Goal: Transaction & Acquisition: Purchase product/service

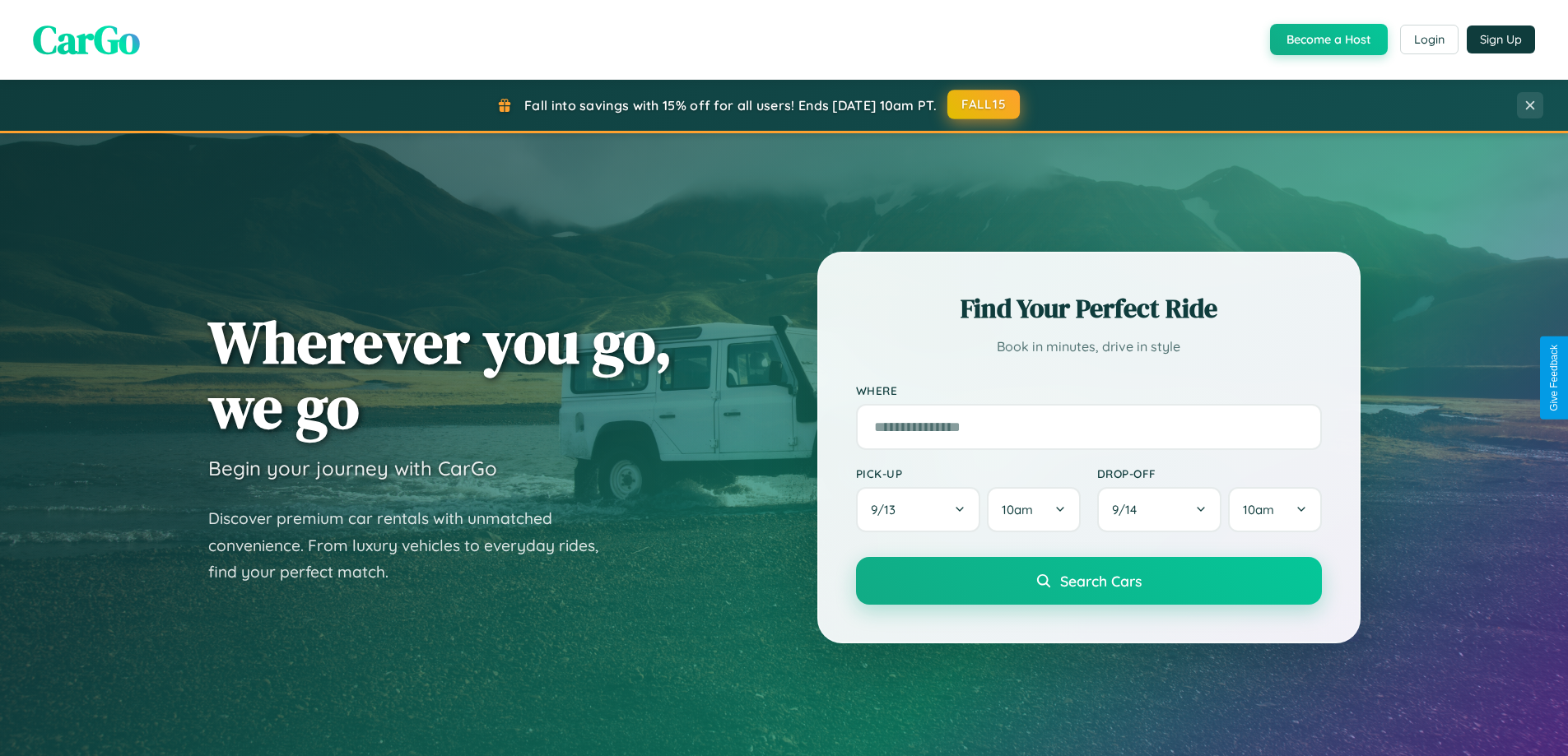
click at [985, 104] on button "FALL15" at bounding box center [984, 104] width 73 height 30
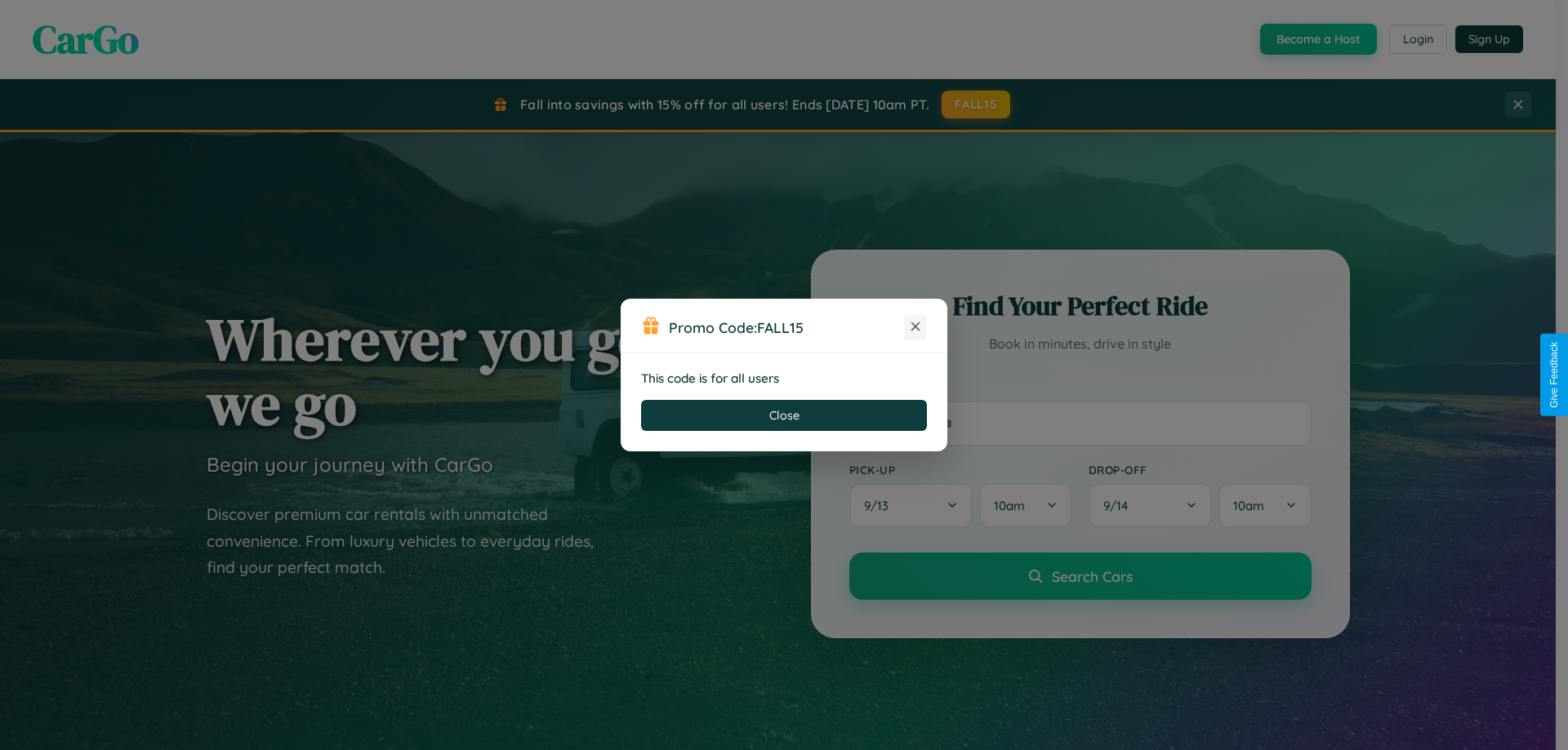
click at [915, 328] on icon at bounding box center [915, 326] width 16 height 16
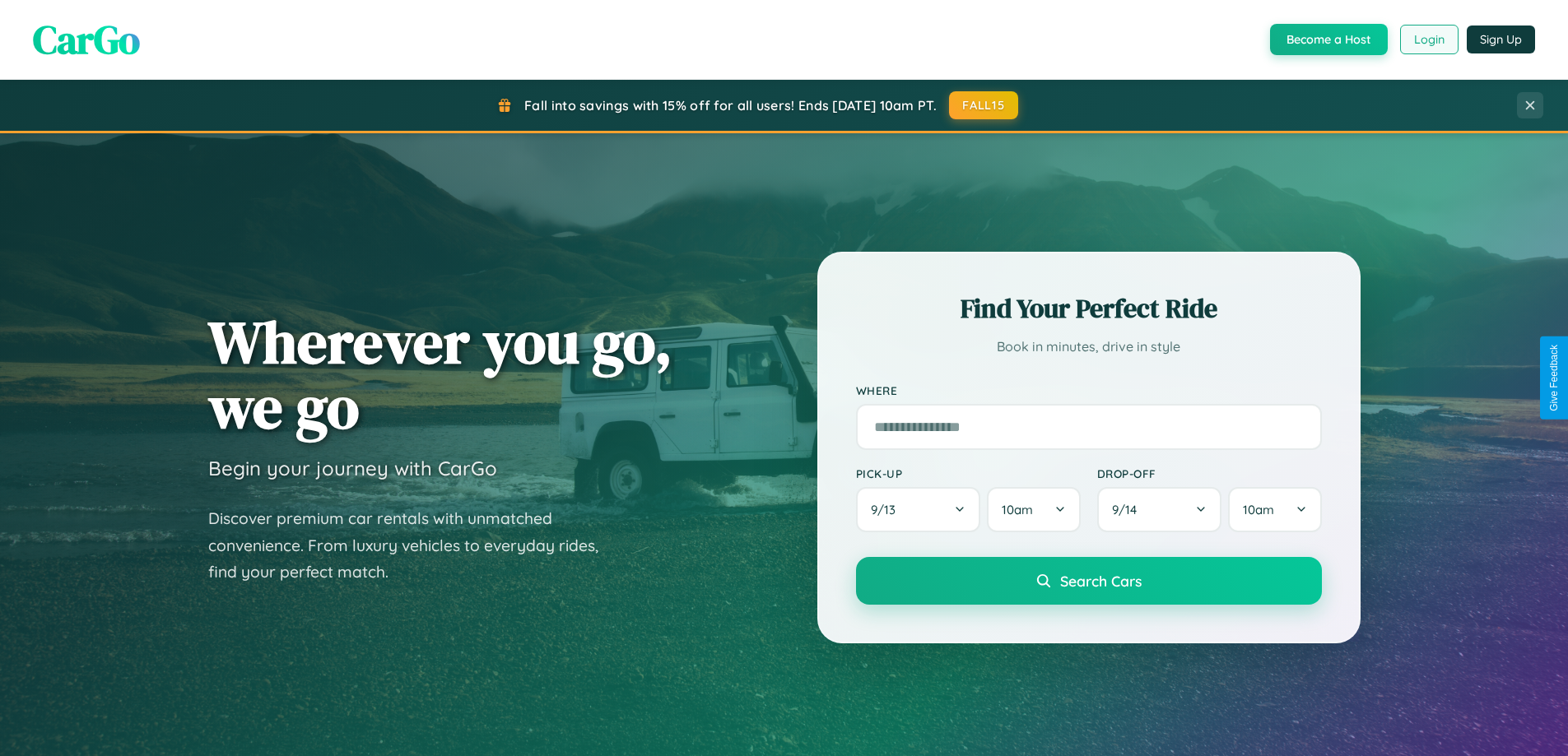
click at [1428, 39] on button "Login" at bounding box center [1429, 39] width 58 height 30
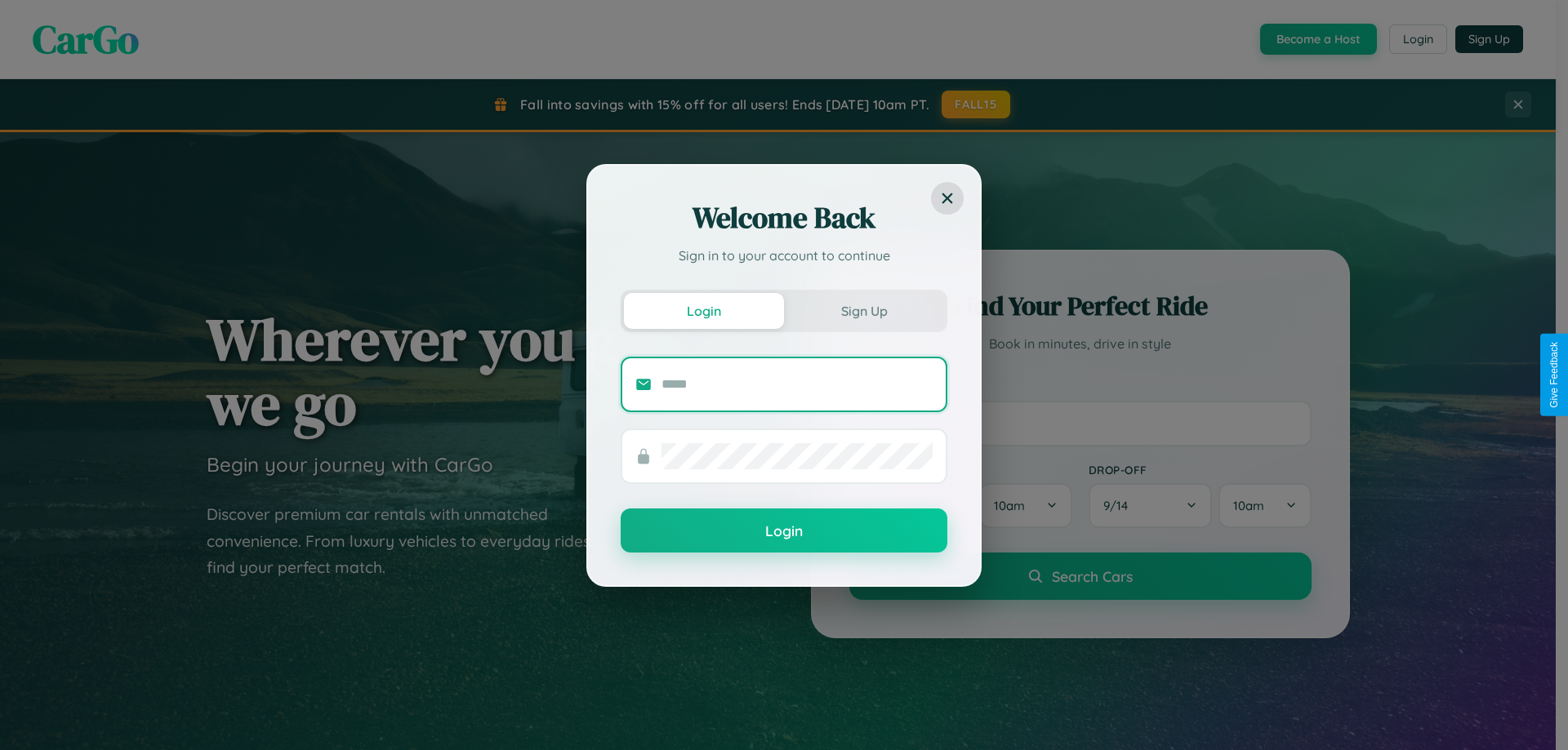
click at [797, 384] on input "text" at bounding box center [797, 384] width 271 height 27
type input "**********"
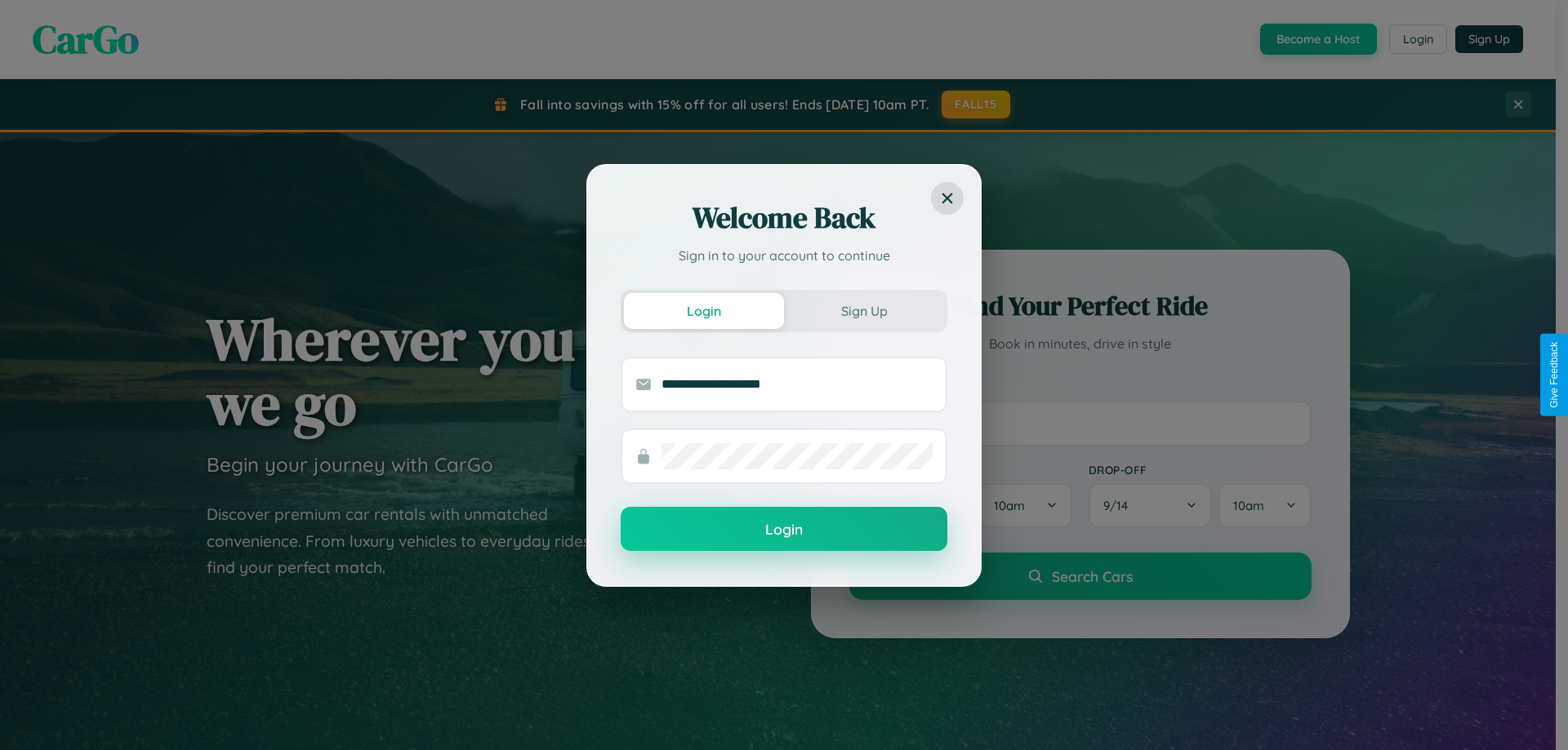
click at [784, 529] on button "Login" at bounding box center [784, 528] width 327 height 45
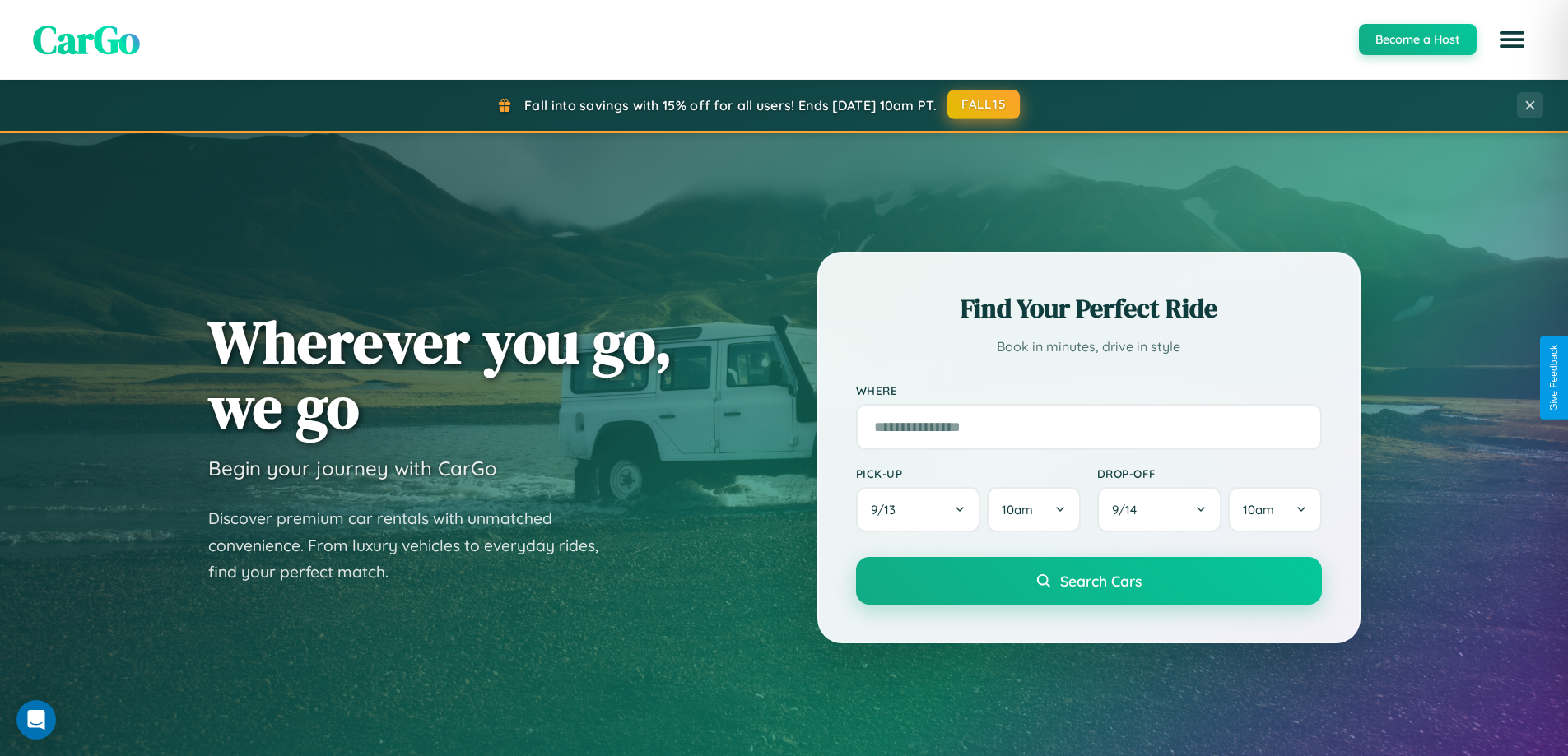
click at [985, 104] on button "FALL15" at bounding box center [984, 104] width 73 height 30
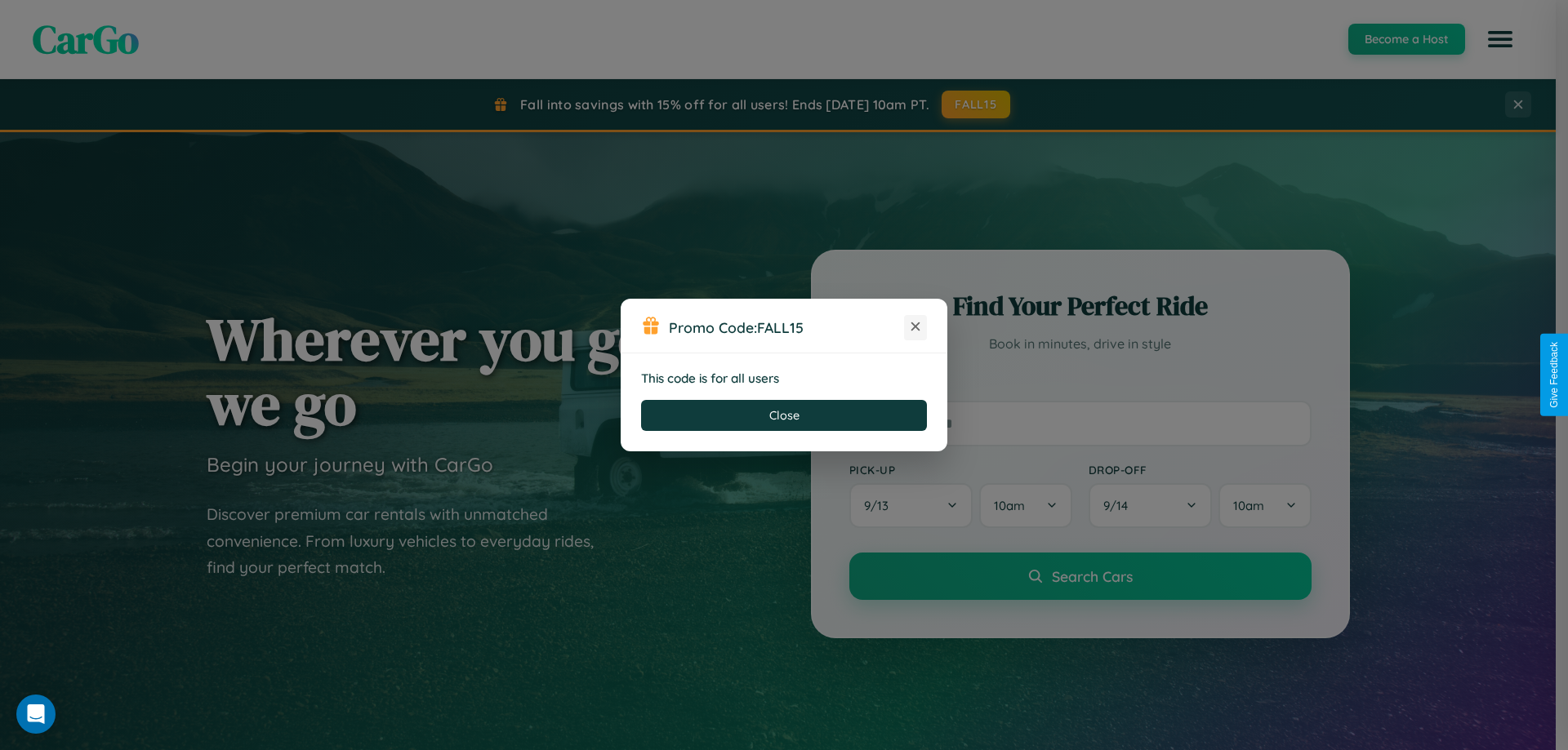
click at [915, 328] on icon at bounding box center [915, 326] width 16 height 16
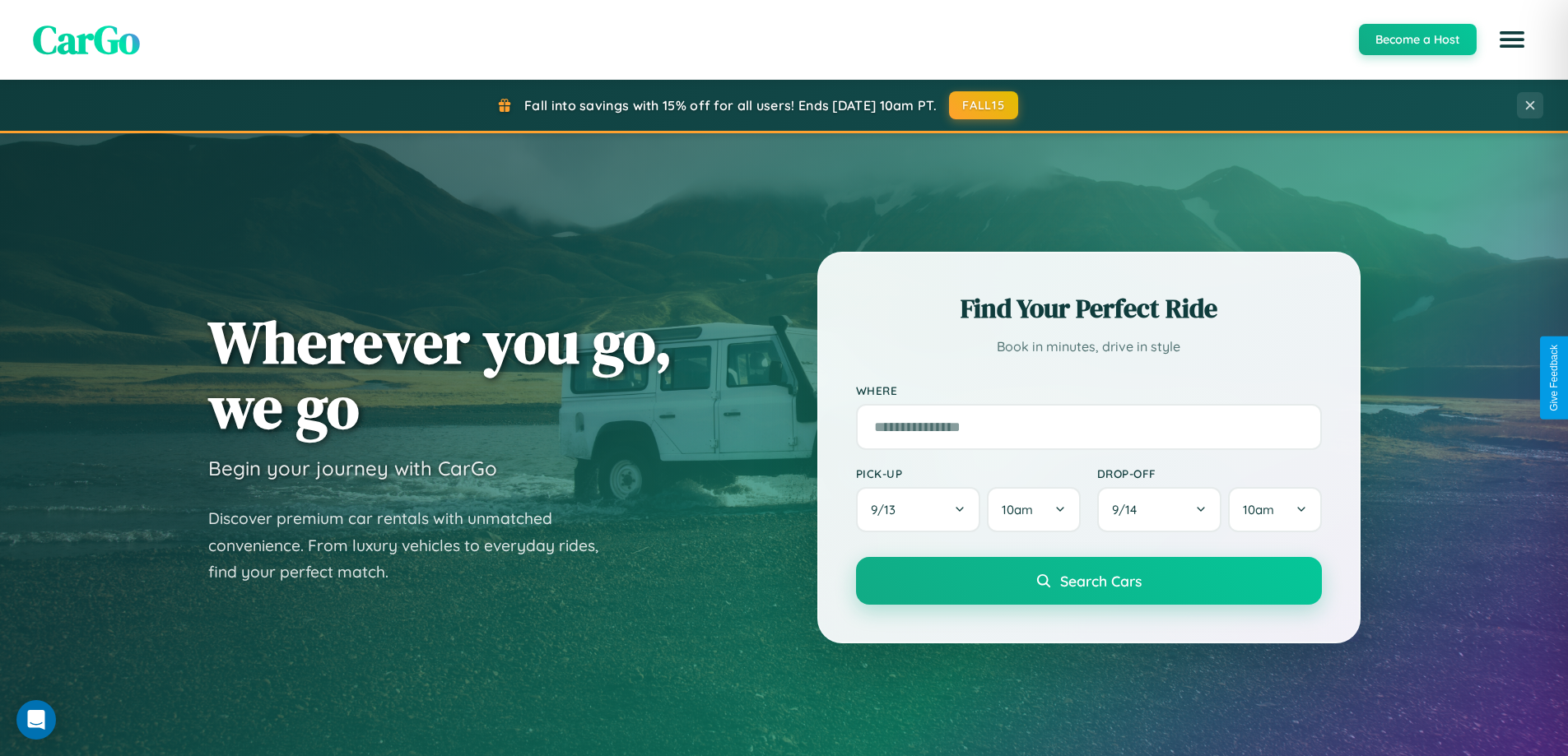
scroll to position [2643, 0]
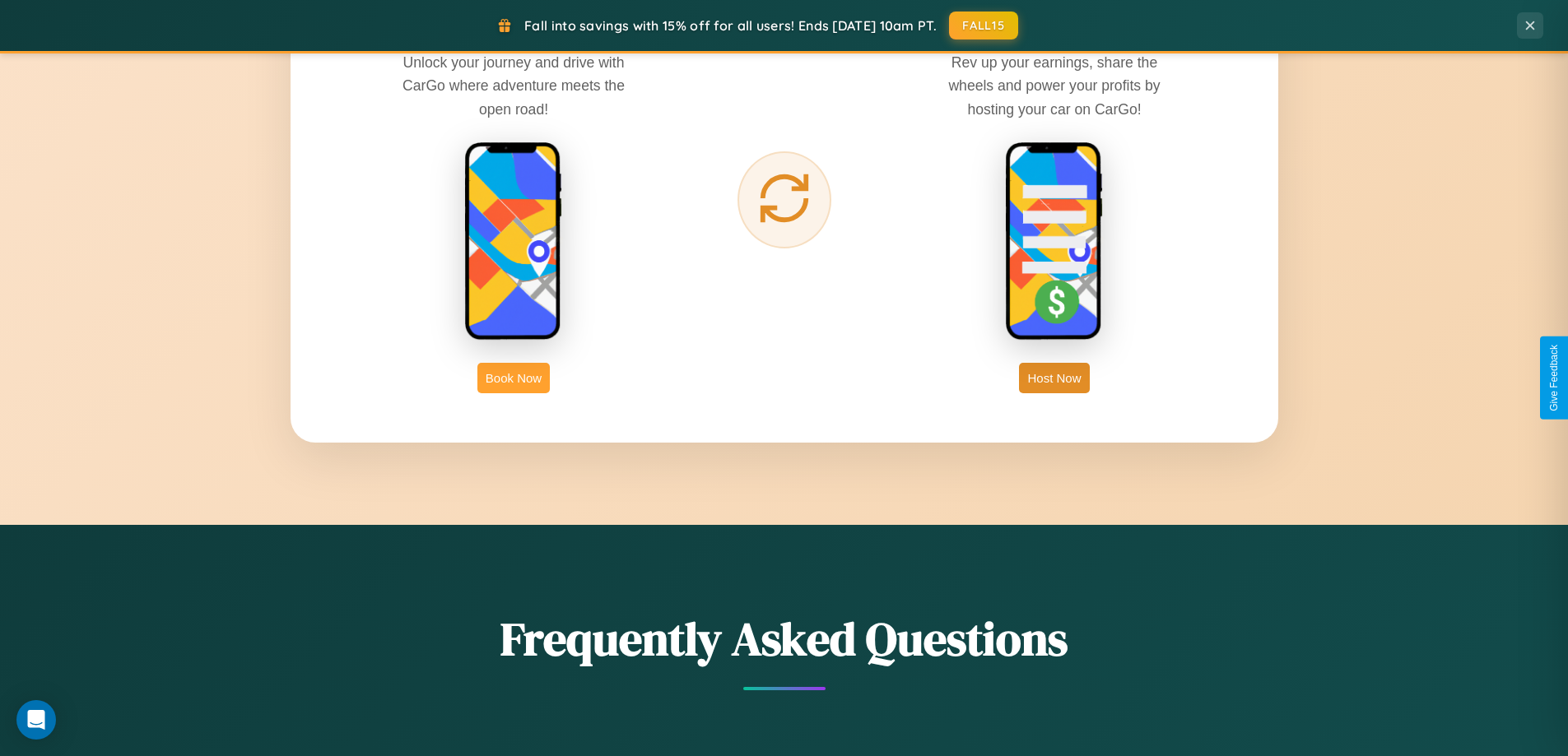
click at [514, 378] on button "Book Now" at bounding box center [514, 378] width 73 height 31
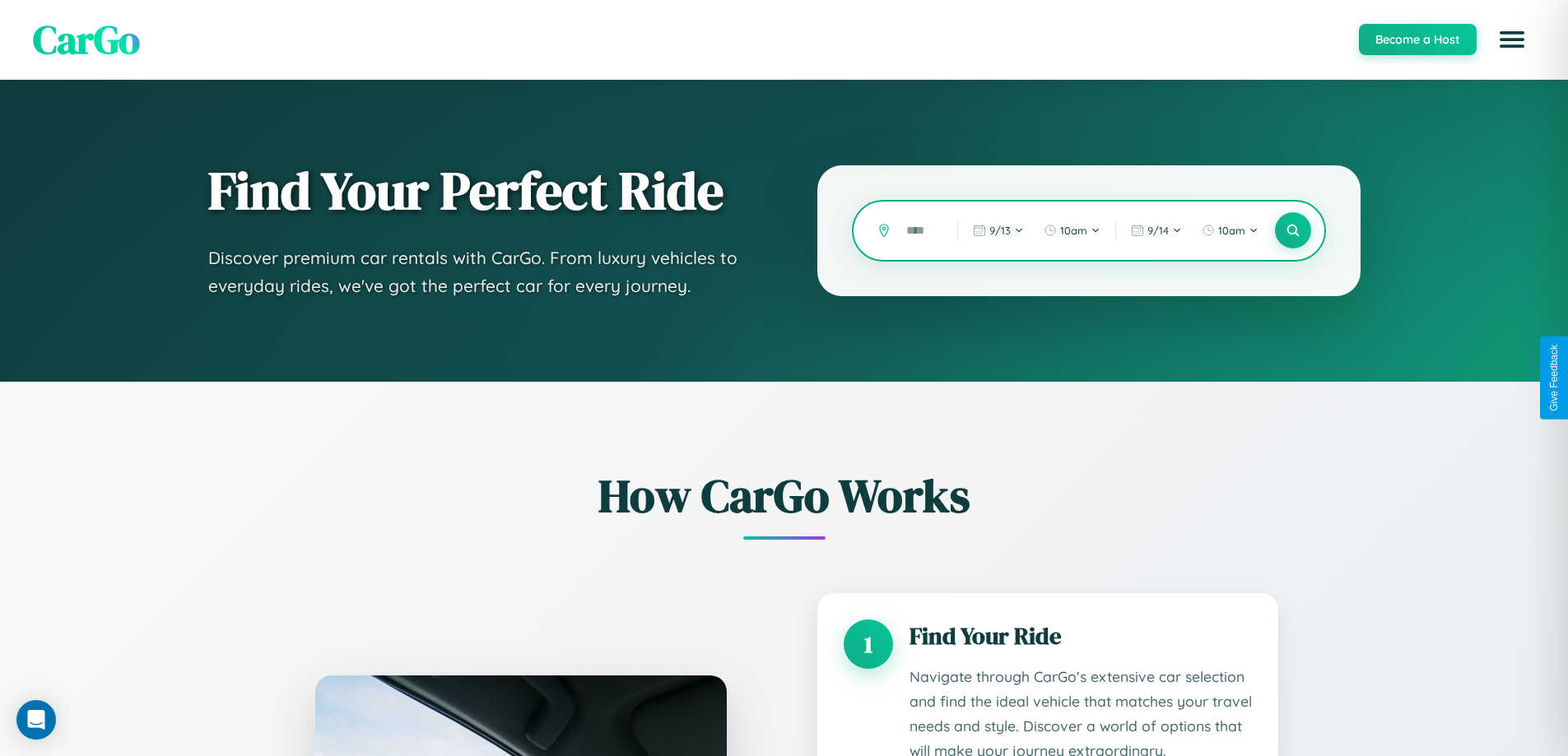
click at [920, 230] on input "text" at bounding box center [919, 231] width 43 height 29
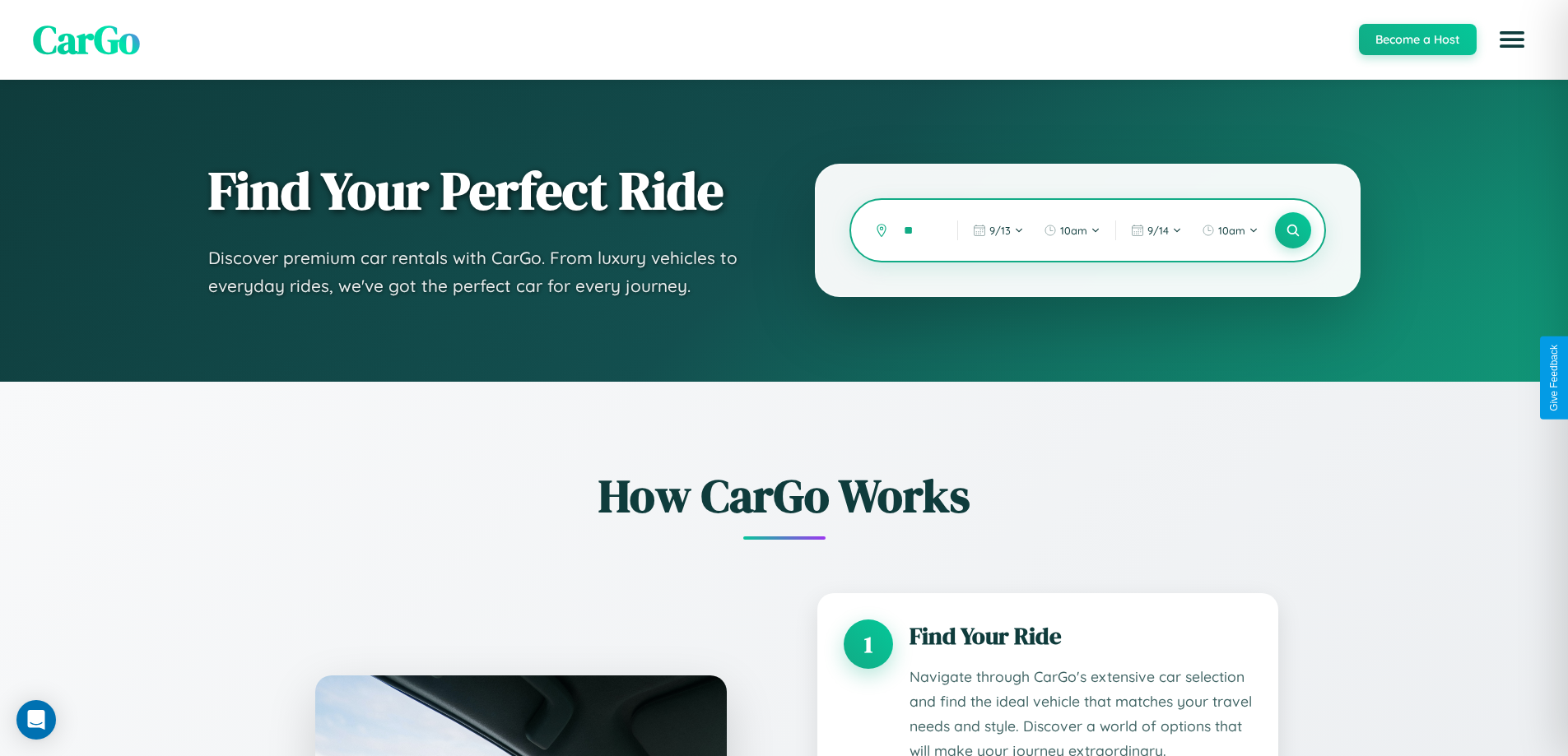
type input "*"
type input "**********"
click at [1292, 230] on icon at bounding box center [1292, 231] width 15 height 15
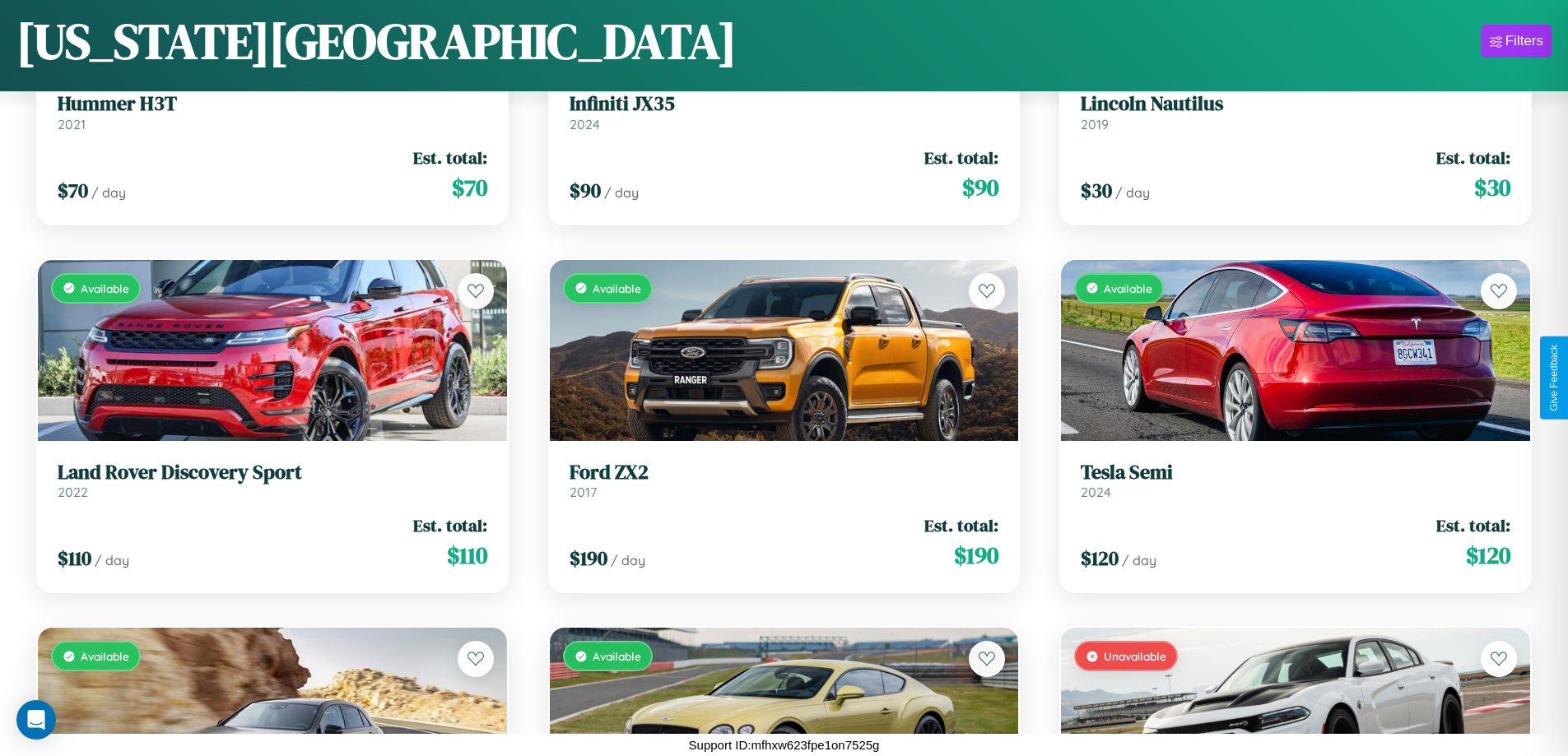
scroll to position [5020, 0]
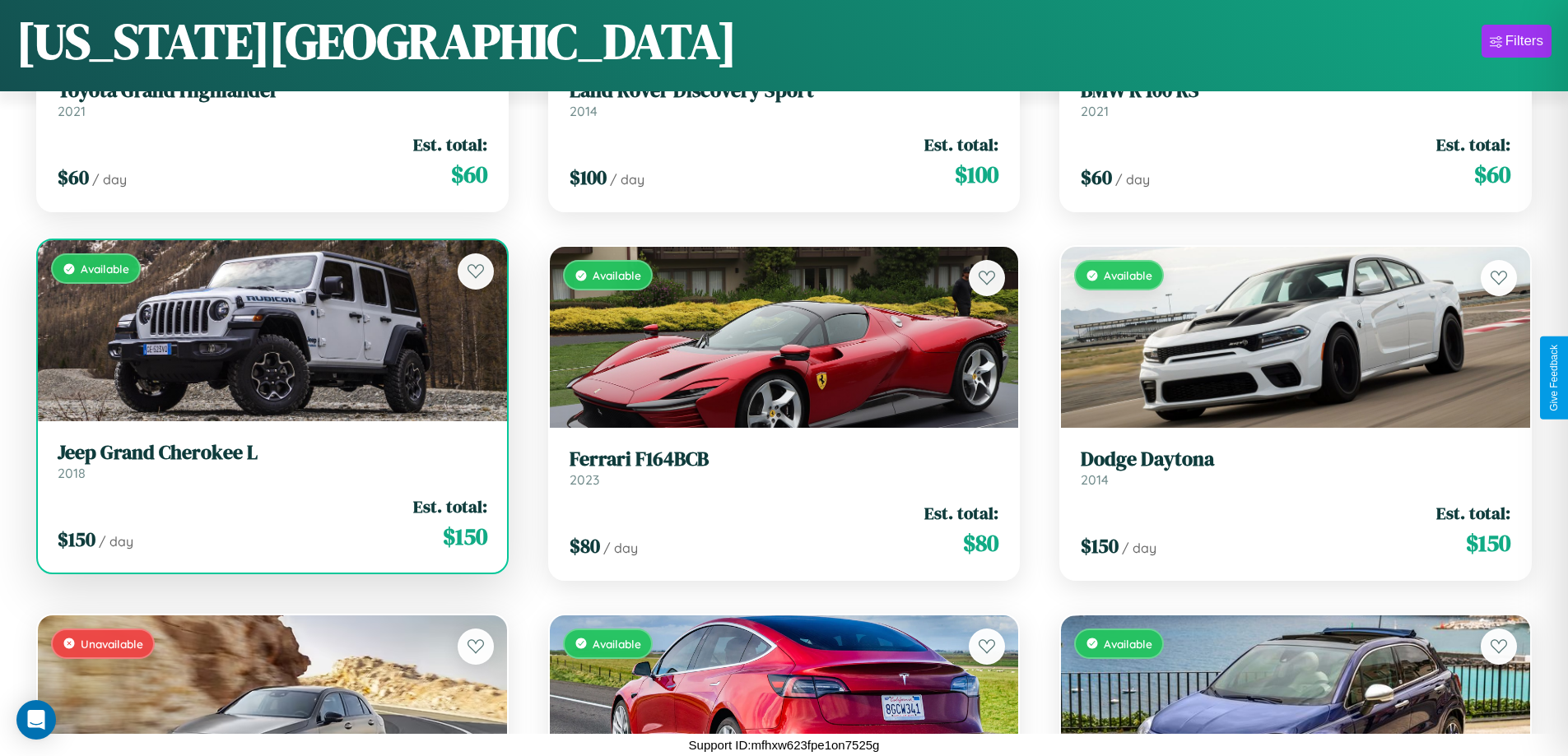
click at [270, 468] on link "Jeep Grand Cherokee L 2018" at bounding box center [272, 461] width 430 height 40
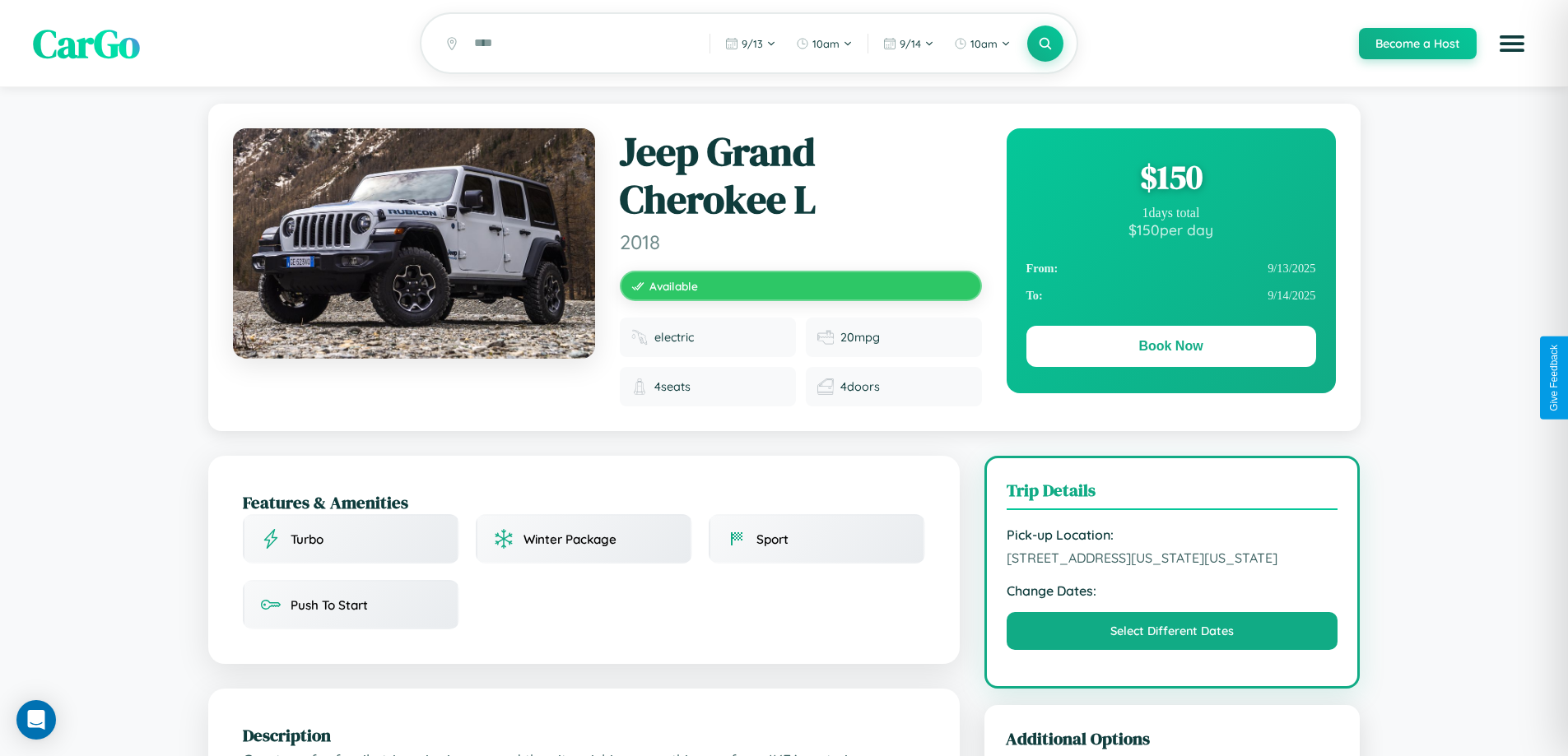
scroll to position [191, 0]
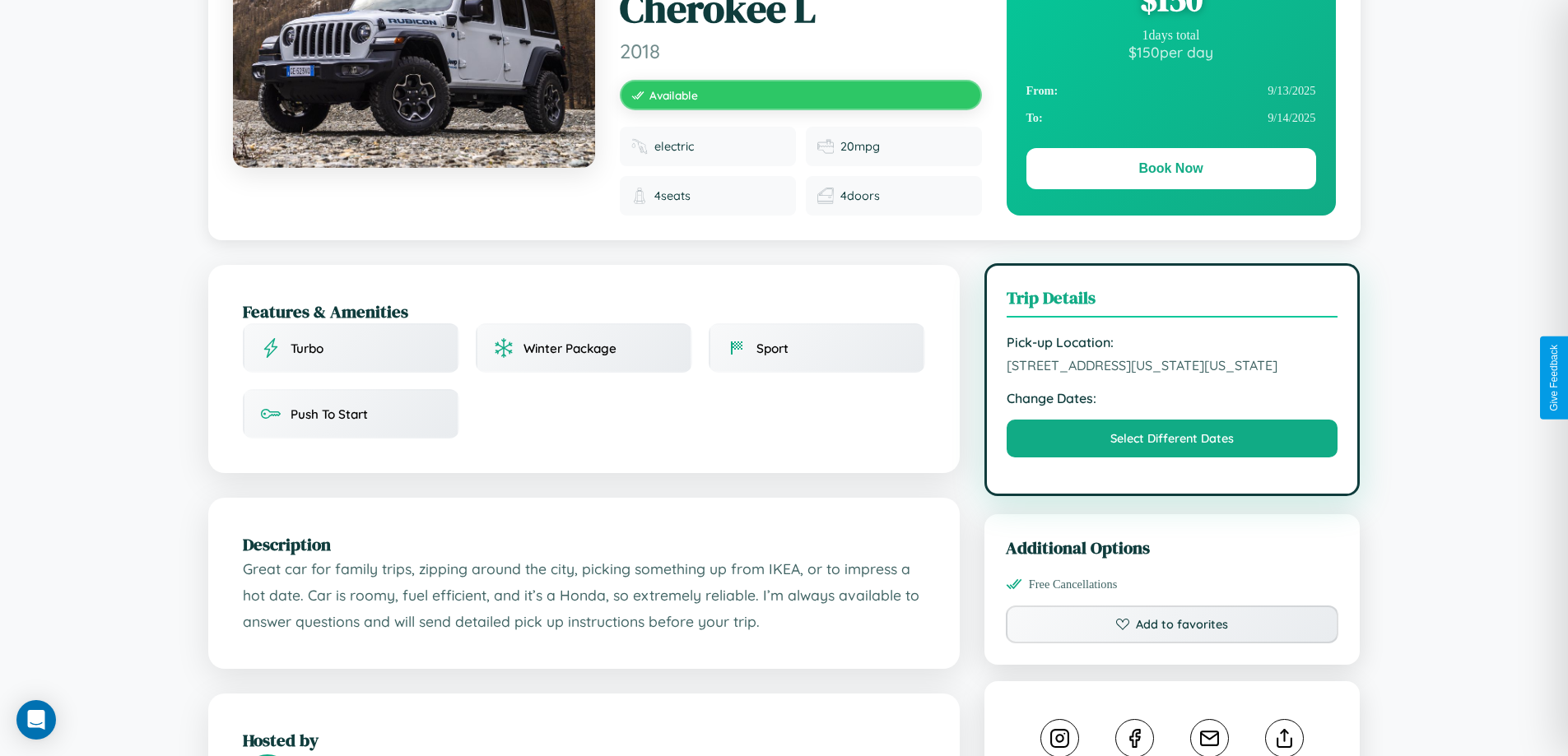
click at [1172, 373] on span "[STREET_ADDRESS][US_STATE][US_STATE]" at bounding box center [1172, 365] width 331 height 16
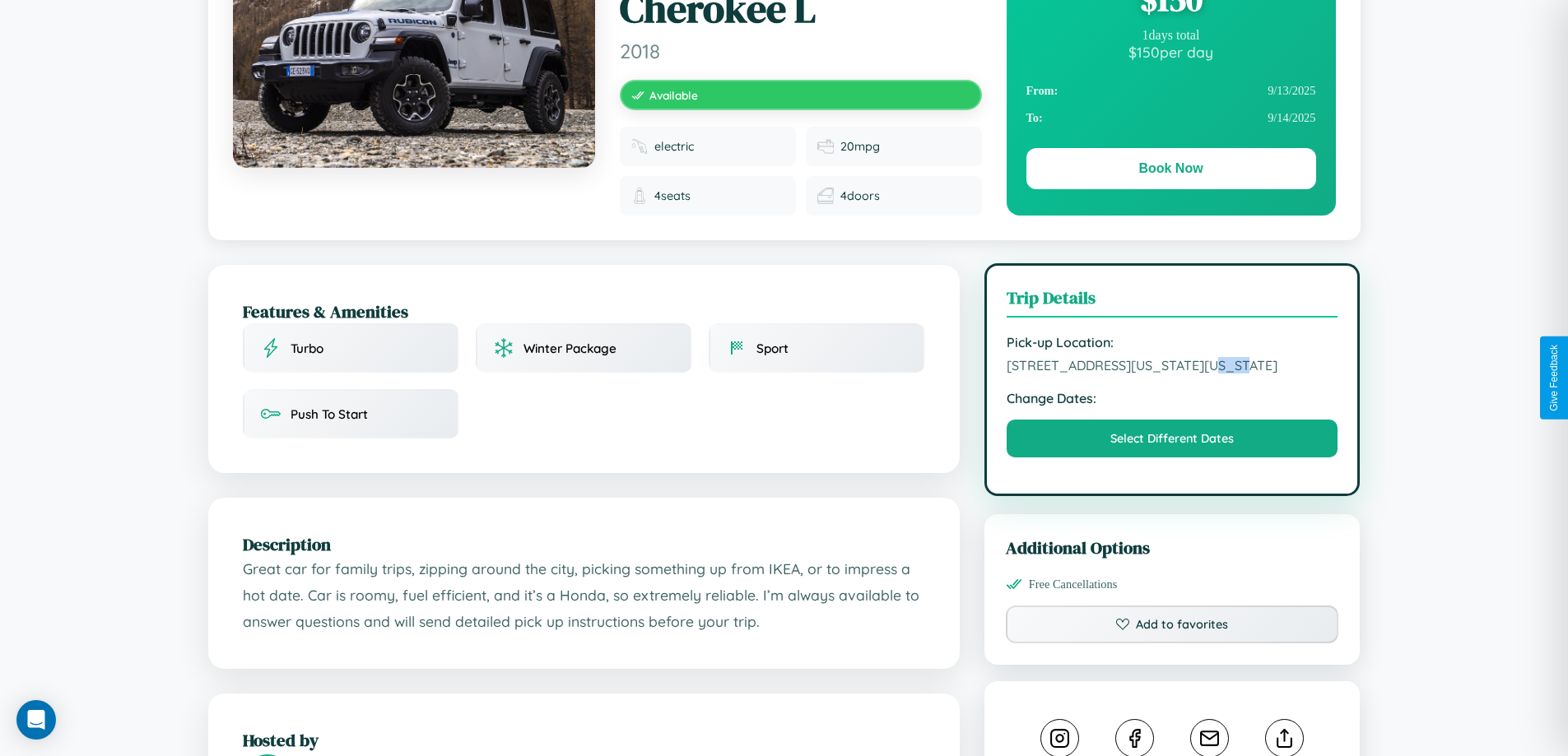
click at [1172, 373] on span "[STREET_ADDRESS][US_STATE][US_STATE]" at bounding box center [1172, 365] width 331 height 16
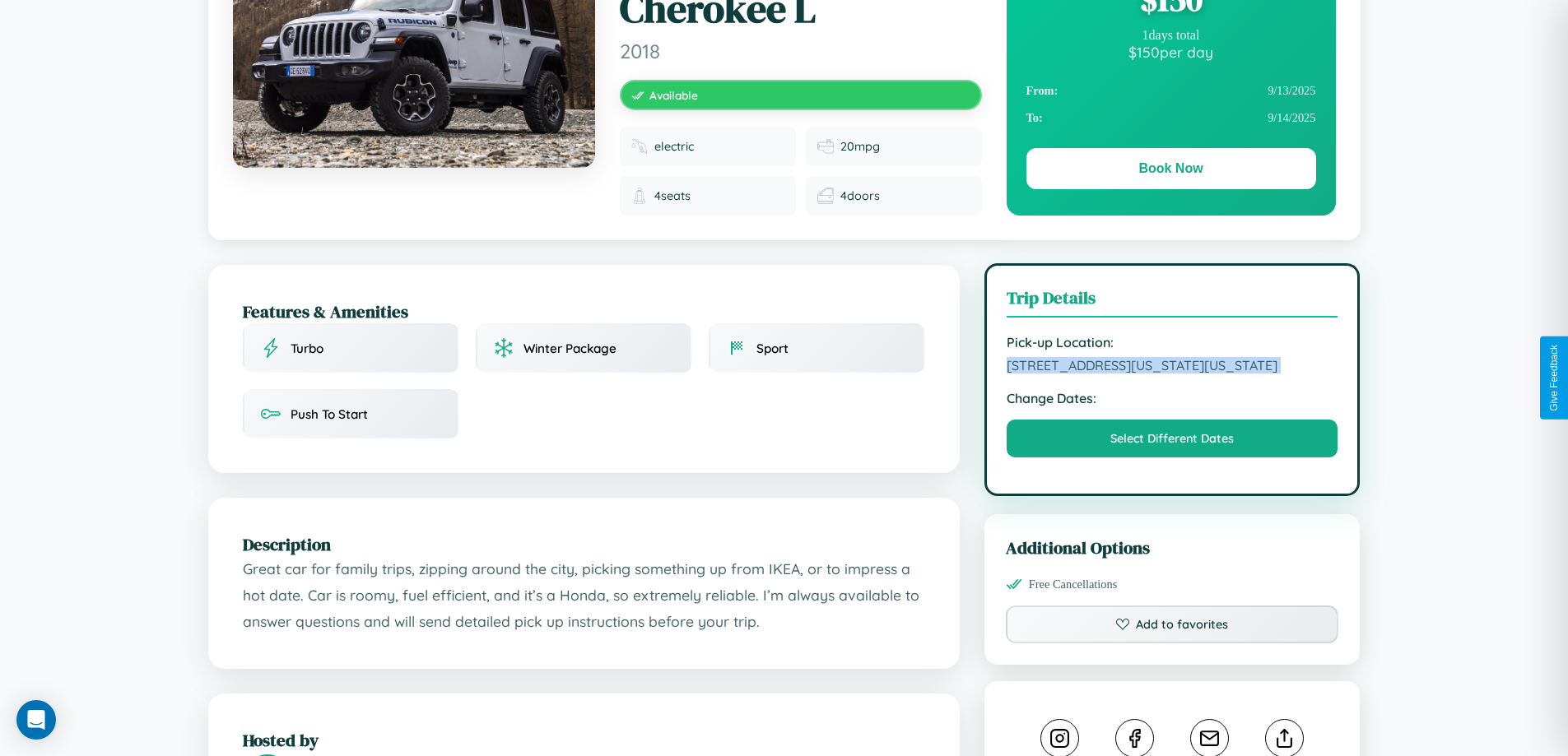
click at [1172, 373] on span "[STREET_ADDRESS][US_STATE][US_STATE]" at bounding box center [1172, 365] width 331 height 16
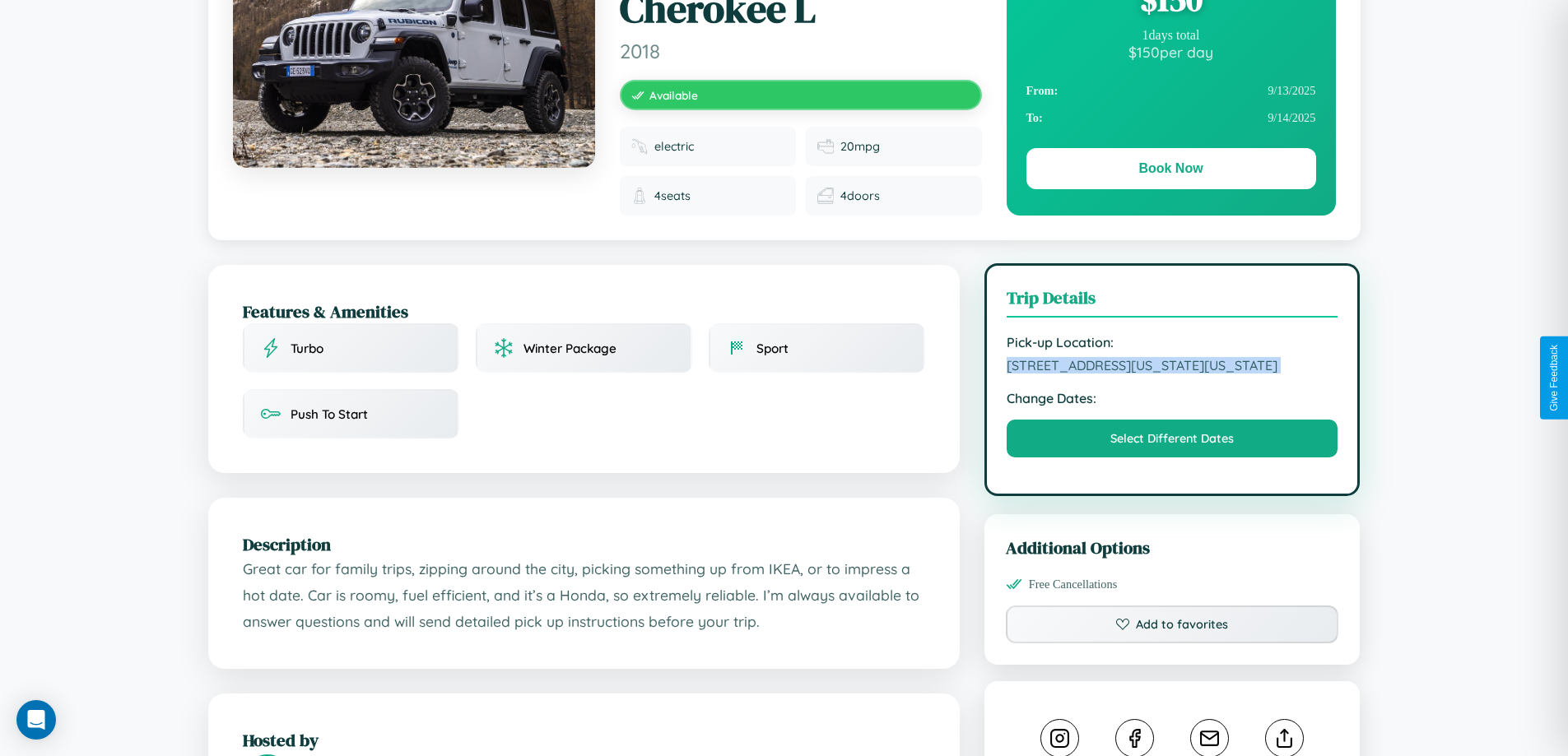
click at [1172, 373] on span "[STREET_ADDRESS][US_STATE][US_STATE]" at bounding box center [1172, 365] width 331 height 16
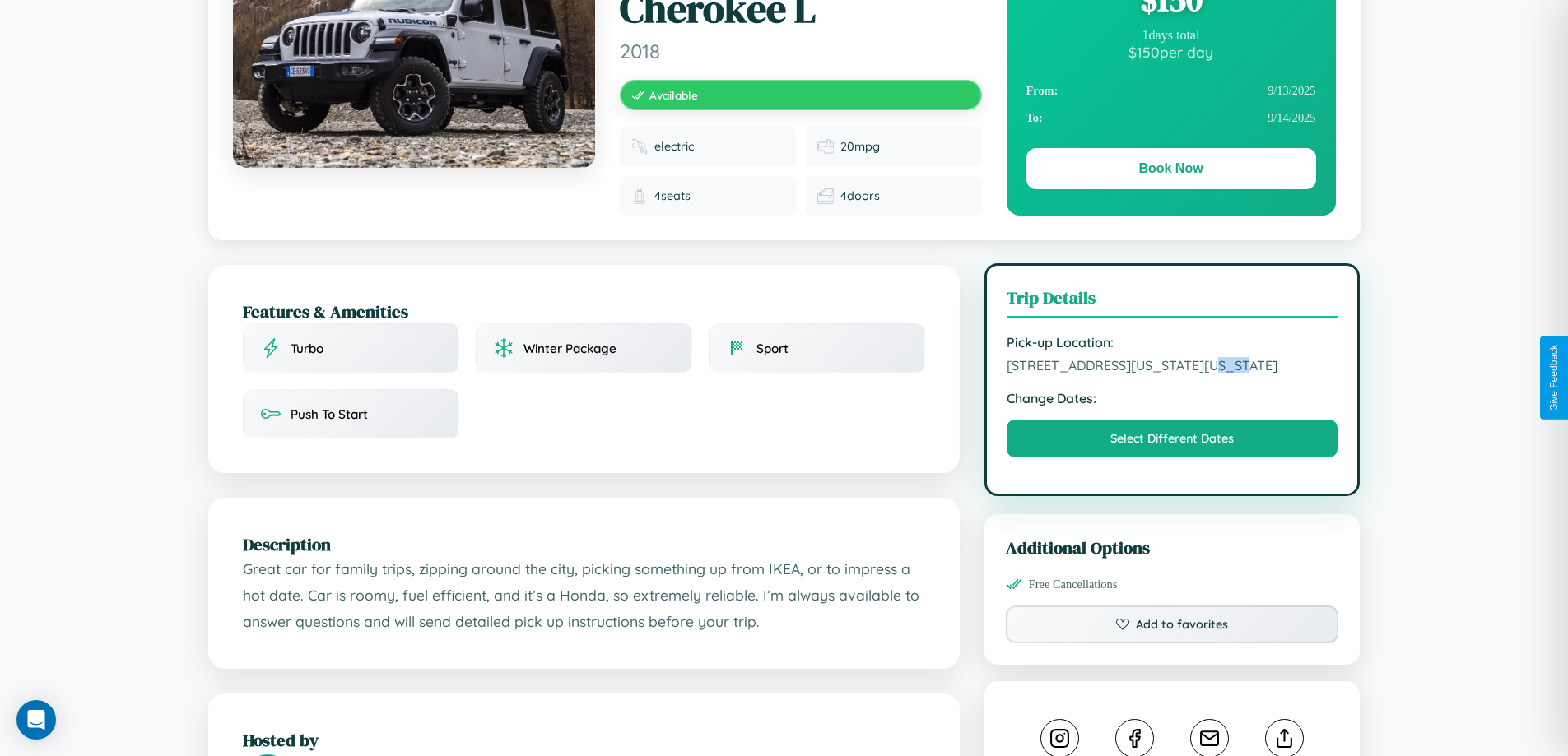
click at [1172, 373] on span "[STREET_ADDRESS][US_STATE][US_STATE]" at bounding box center [1172, 365] width 331 height 16
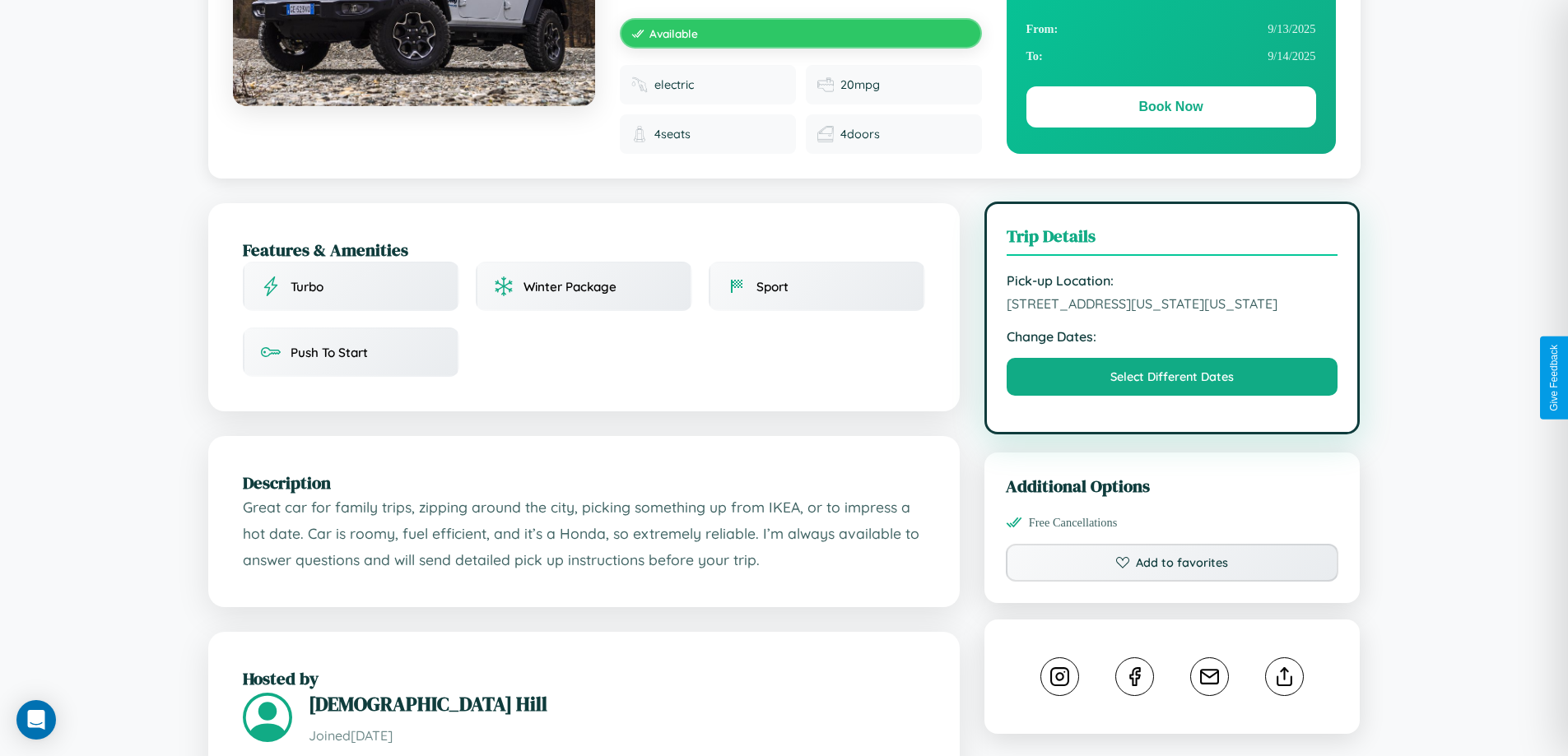
scroll to position [570, 0]
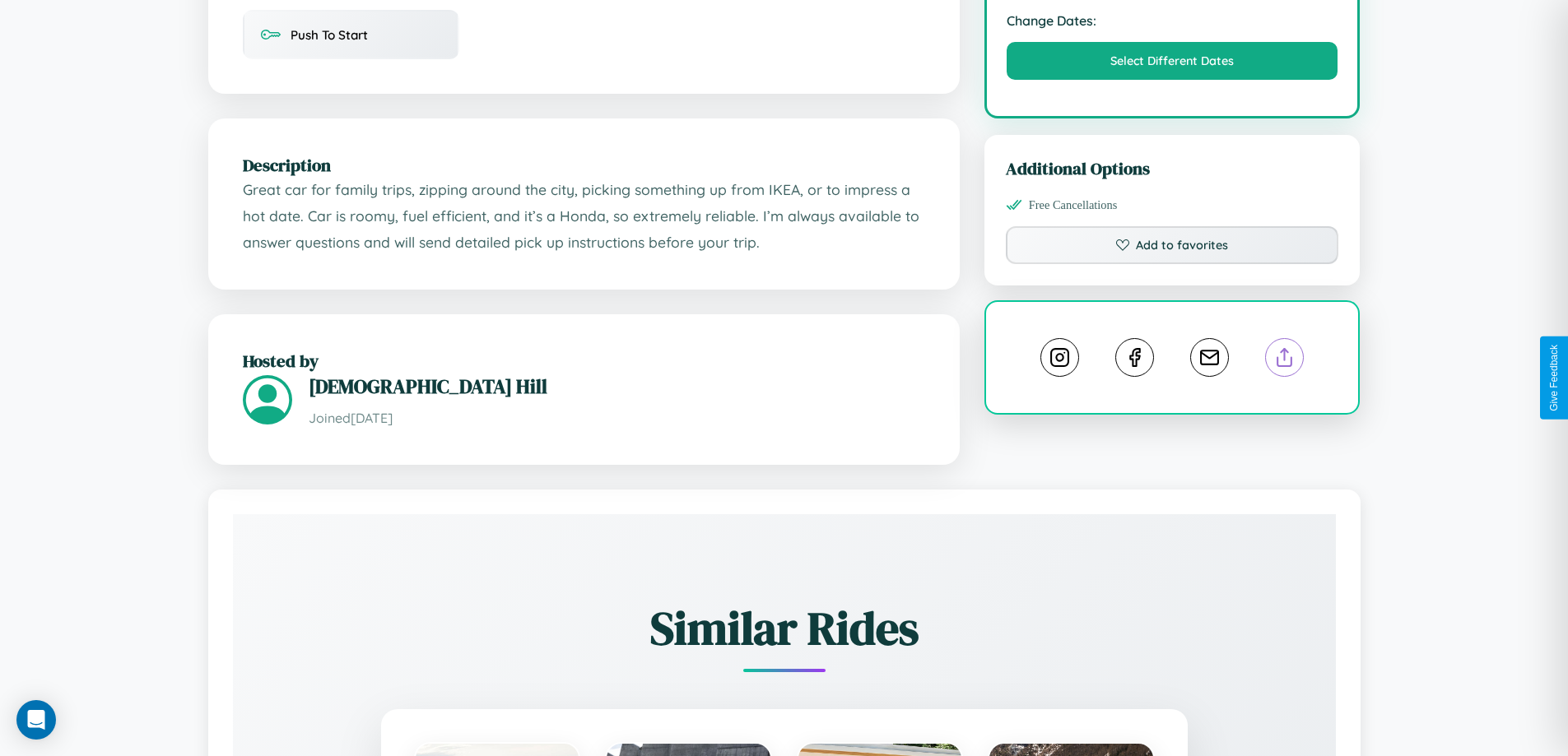
click at [1284, 360] on line at bounding box center [1284, 354] width 0 height 11
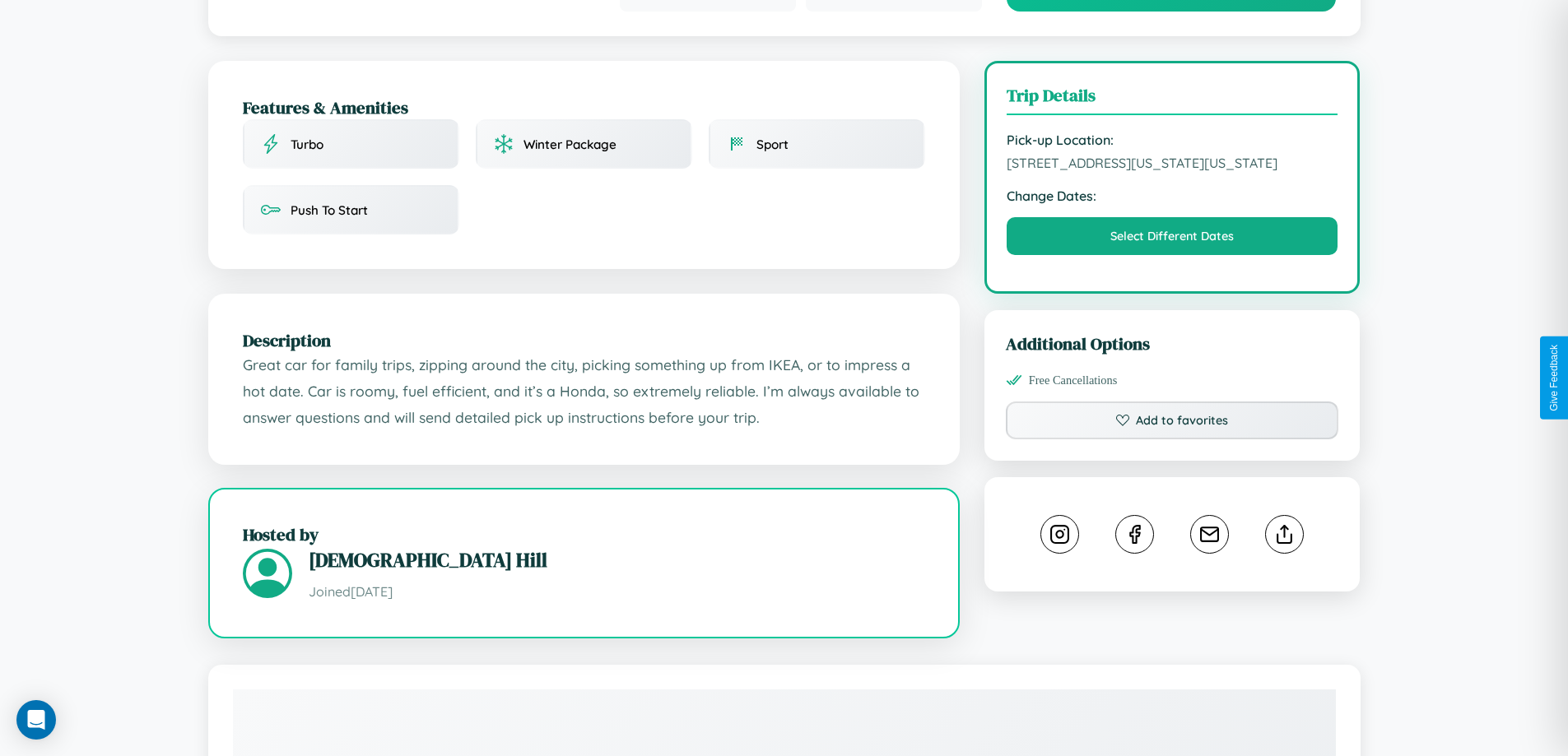
scroll to position [456, 0]
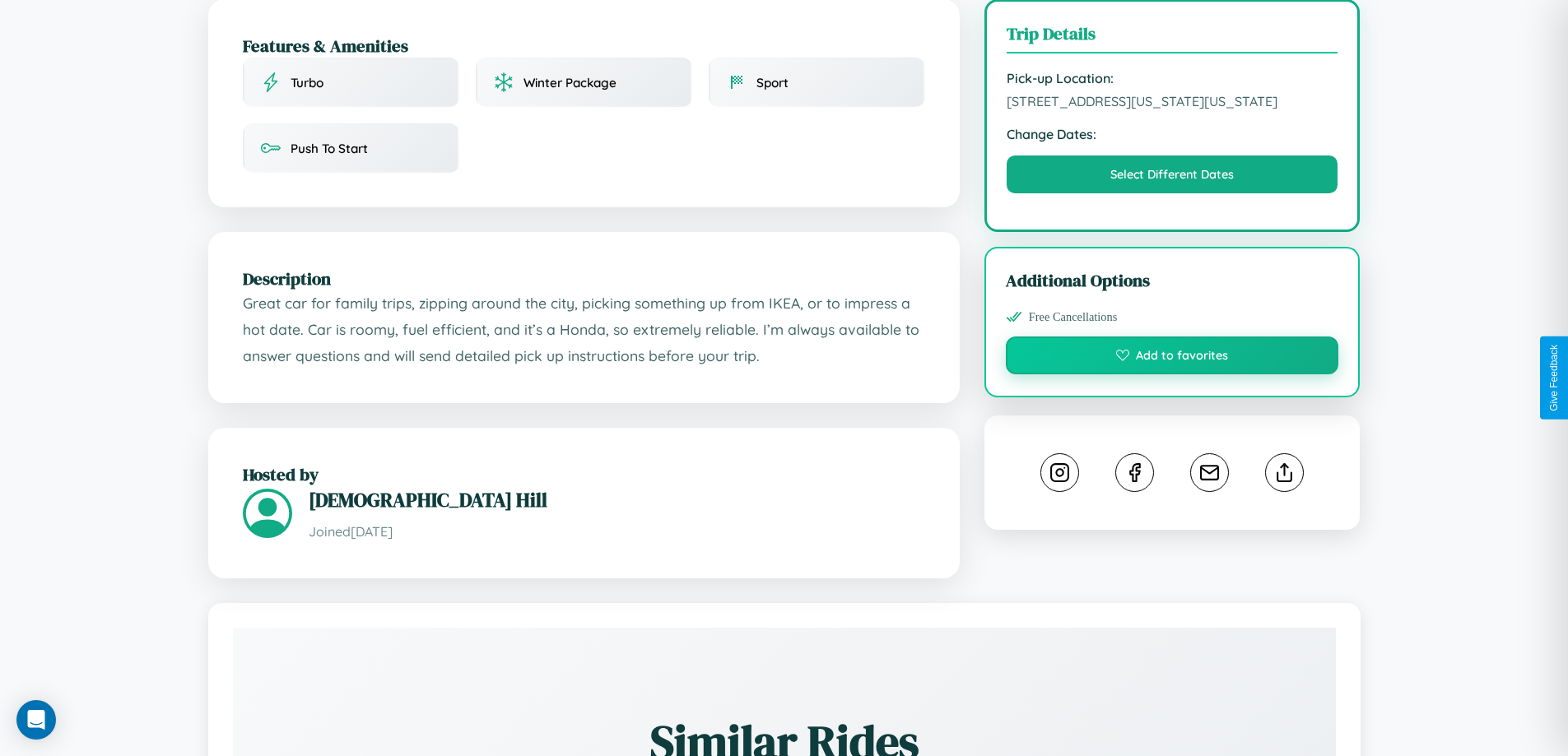
click at [1172, 374] on button "Add to favorites" at bounding box center [1172, 356] width 333 height 38
